Goal: Communication & Community: Answer question/provide support

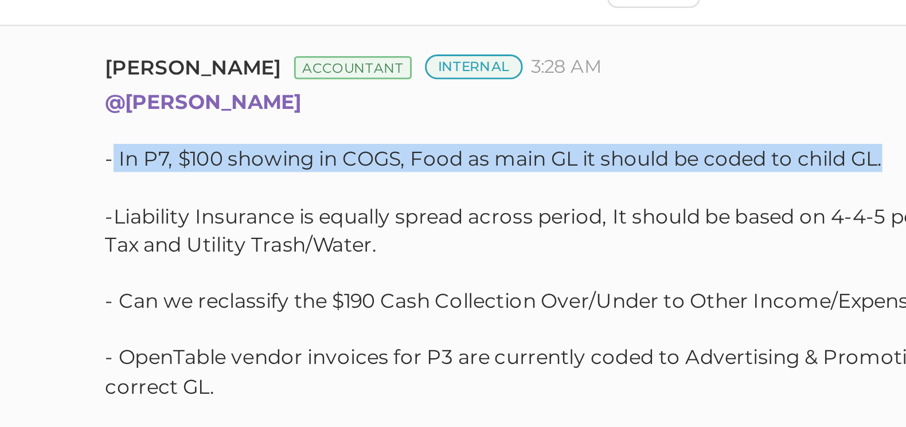
drag, startPoint x: 475, startPoint y: 146, endPoint x: 750, endPoint y: 145, distance: 274.1
click at [750, 145] on div "- In P7, $100 showing in COGS, Food as main GL it should be coded to child GL." at bounding box center [671, 148] width 394 height 10
copy div "In P7, $100 showing in COGS, Food as main GL it should be coded to child GL."
click at [472, 158] on div "[PERSON_NAME] Accountant Internal 3:28 AM @[PERSON_NAME] - In P7, $100 showing …" at bounding box center [663, 255] width 486 height 307
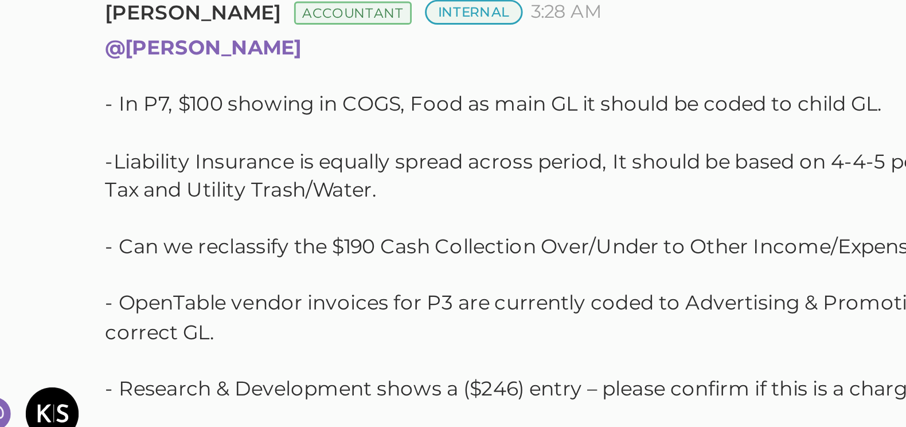
scroll to position [19, 0]
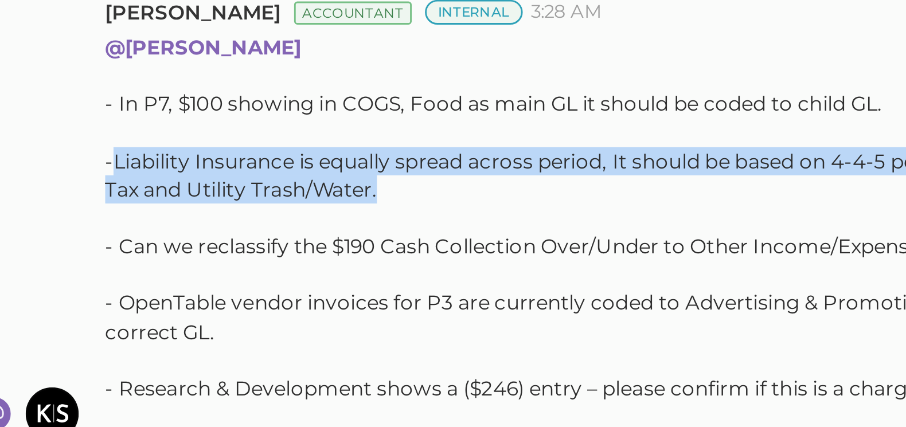
drag, startPoint x: 476, startPoint y: 148, endPoint x: 556, endPoint y: 157, distance: 80.2
click at [556, 157] on div "-Liability Insurance is equally spread across period, It should be based on 4-4…" at bounding box center [671, 154] width 394 height 19
copy div "Liability Insurance is equally spread across period, It should be based on 4-4-…"
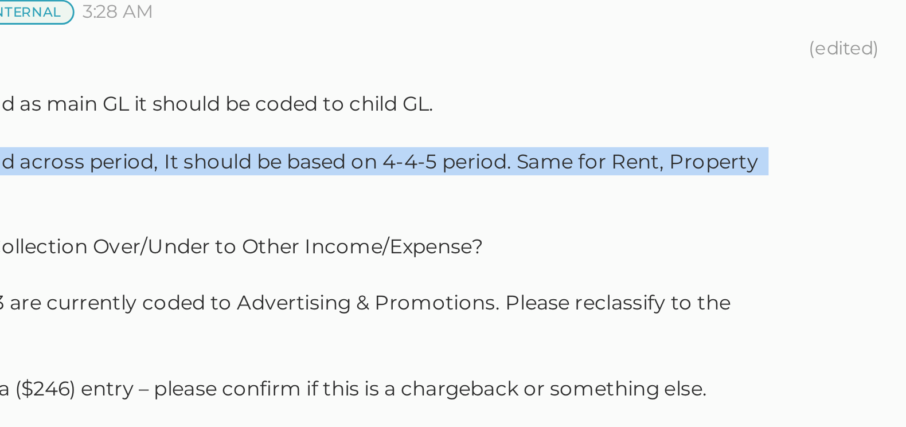
scroll to position [0, 0]
